Goal: Task Accomplishment & Management: Complete application form

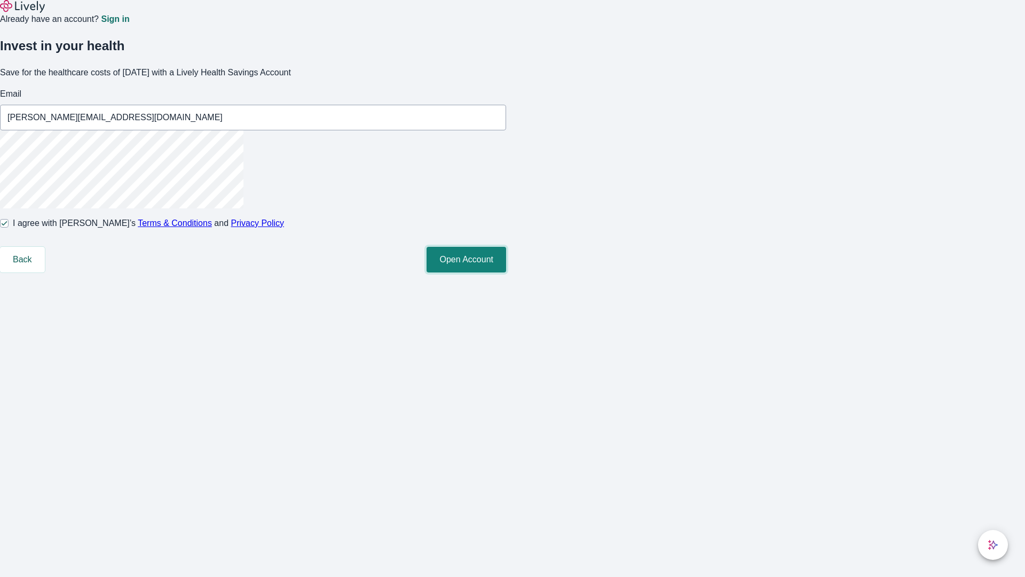
click at [506, 272] on button "Open Account" at bounding box center [467, 260] width 80 height 26
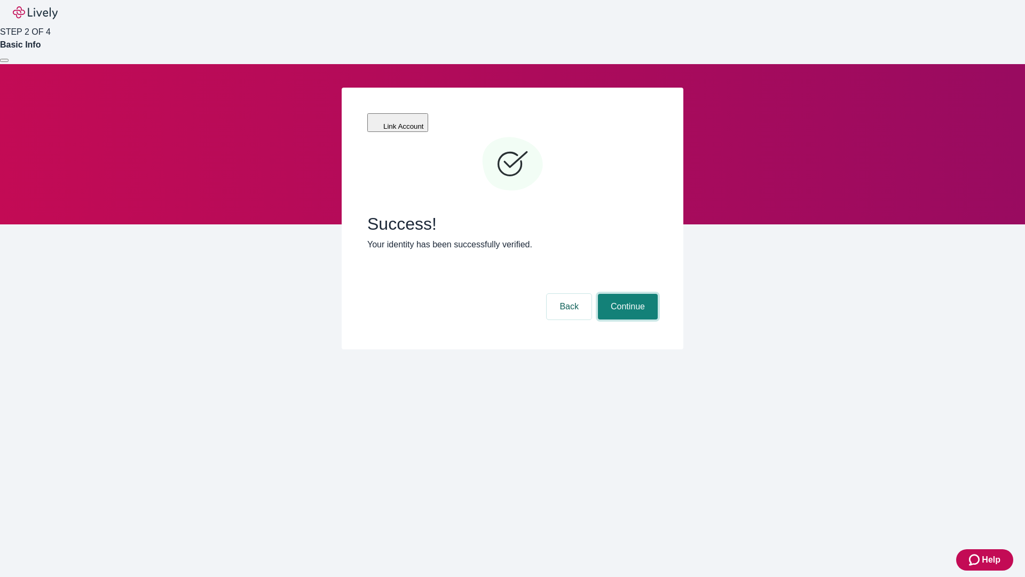
click at [626, 294] on button "Continue" at bounding box center [628, 307] width 60 height 26
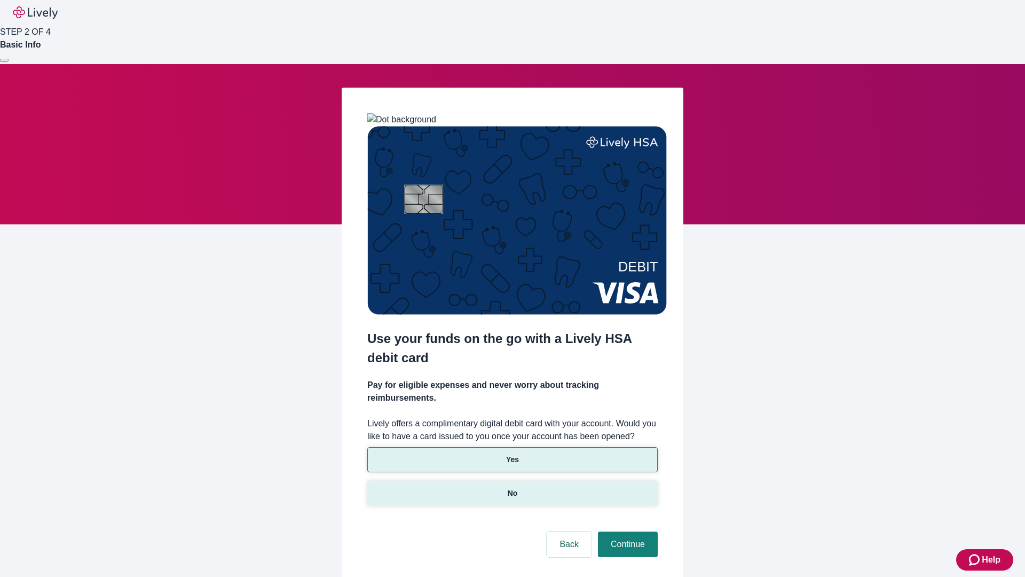
click at [512, 488] on p "No" at bounding box center [513, 493] width 10 height 11
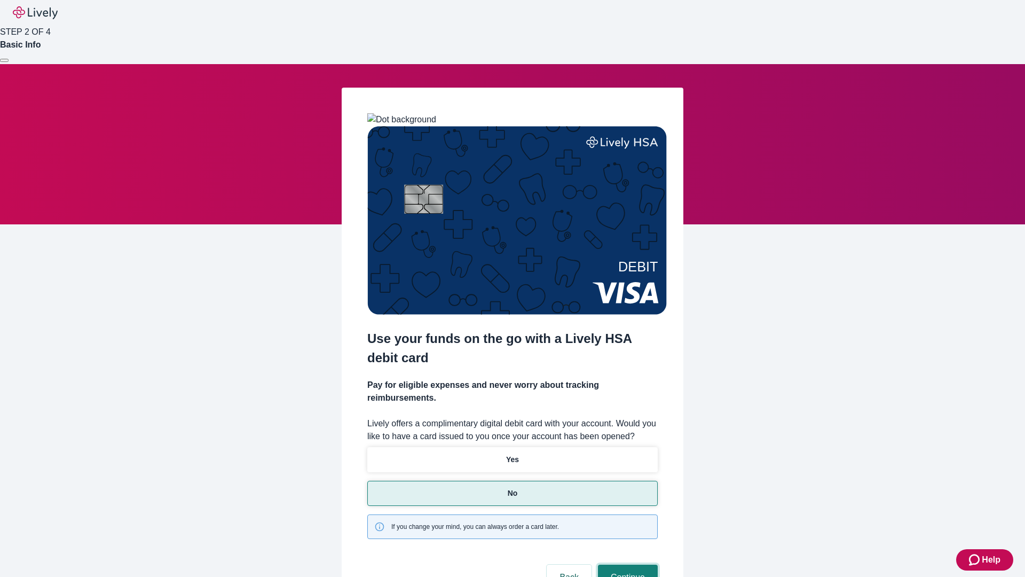
click at [626, 564] on button "Continue" at bounding box center [628, 577] width 60 height 26
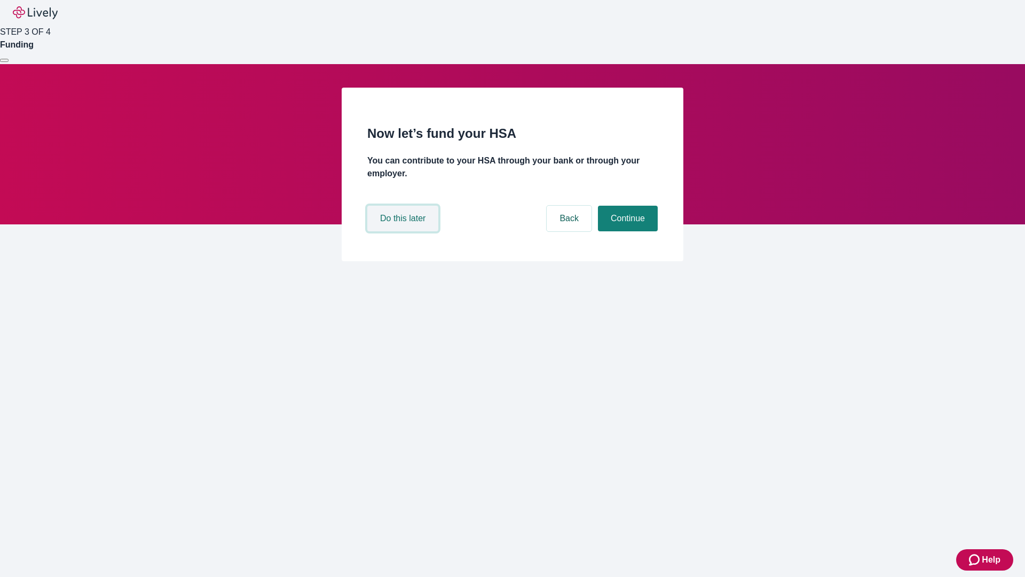
click at [404, 231] on button "Do this later" at bounding box center [402, 219] width 71 height 26
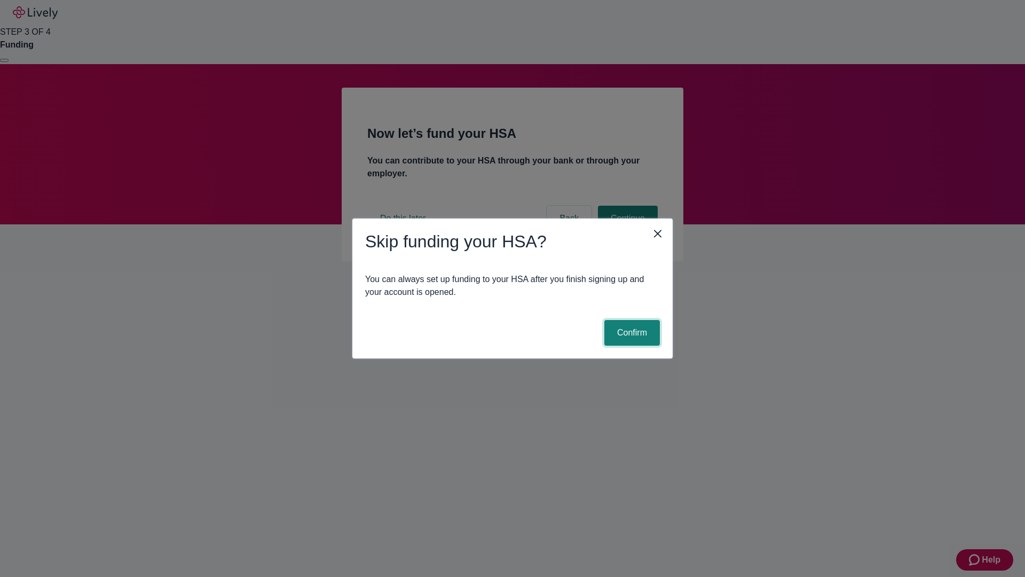
click at [631, 333] on button "Confirm" at bounding box center [633, 333] width 56 height 26
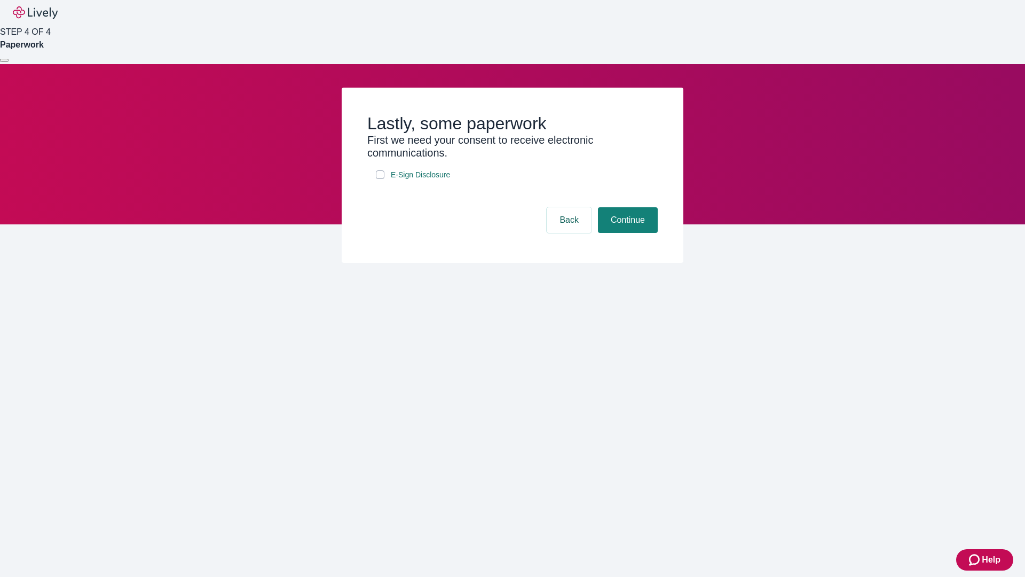
click at [380, 179] on input "E-Sign Disclosure" at bounding box center [380, 174] width 9 height 9
checkbox input "true"
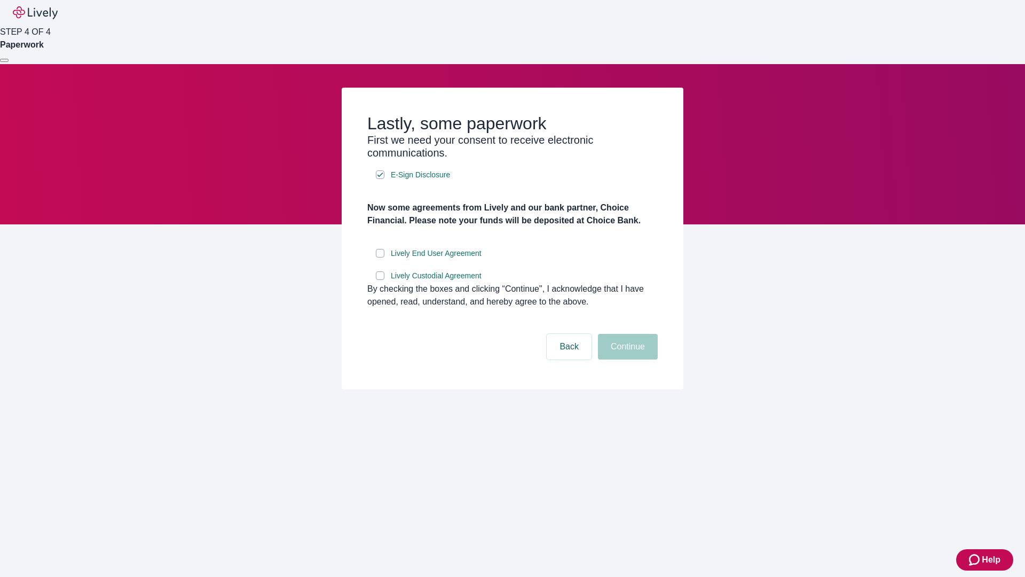
click at [380, 257] on input "Lively End User Agreement" at bounding box center [380, 253] width 9 height 9
checkbox input "true"
click at [380, 280] on input "Lively Custodial Agreement" at bounding box center [380, 275] width 9 height 9
checkbox input "true"
click at [626, 359] on button "Continue" at bounding box center [628, 347] width 60 height 26
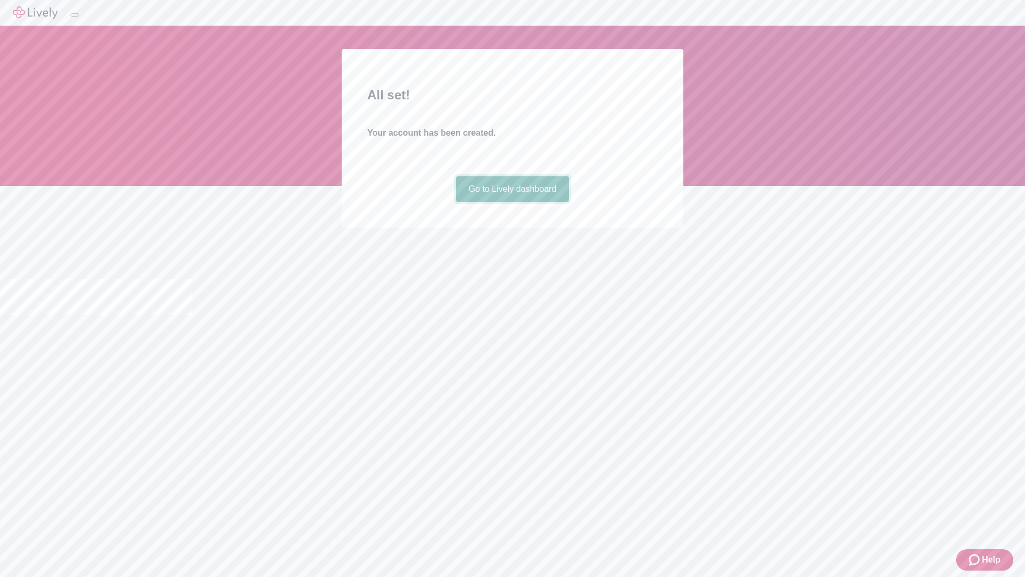
click at [512, 202] on link "Go to Lively dashboard" at bounding box center [513, 189] width 114 height 26
